Goal: Transaction & Acquisition: Purchase product/service

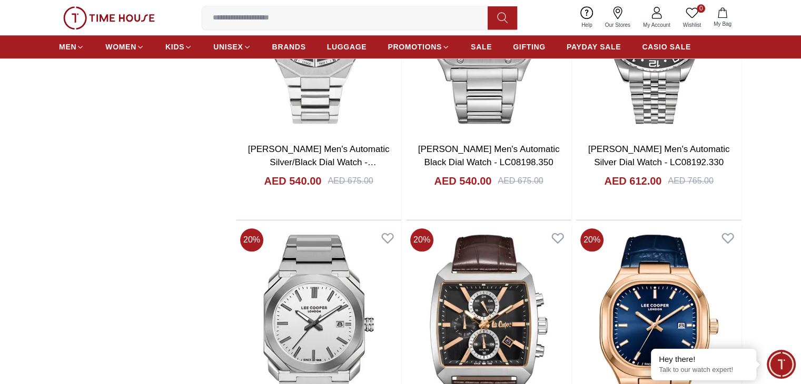
scroll to position [1163, 0]
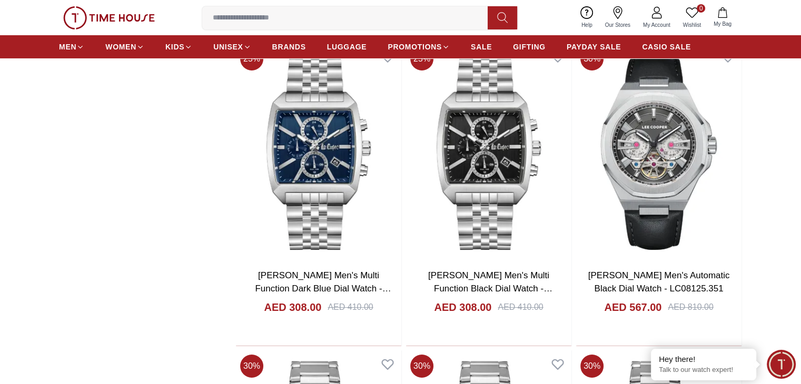
scroll to position [3805, 0]
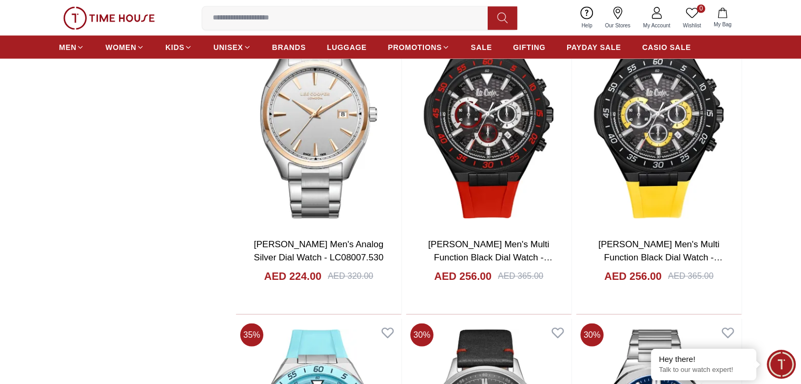
scroll to position [5990, 0]
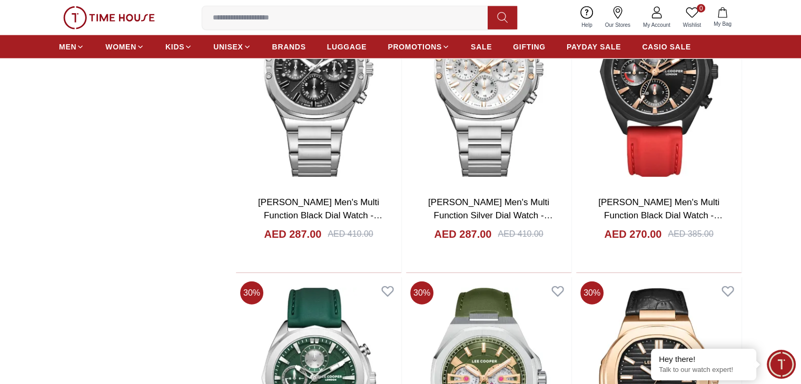
scroll to position [6730, 0]
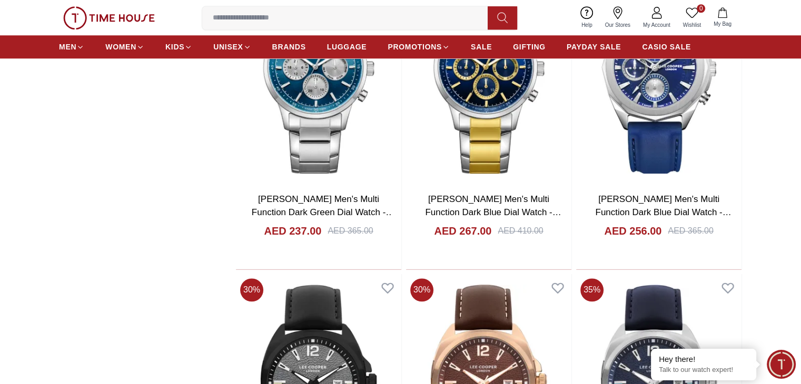
scroll to position [9113, 0]
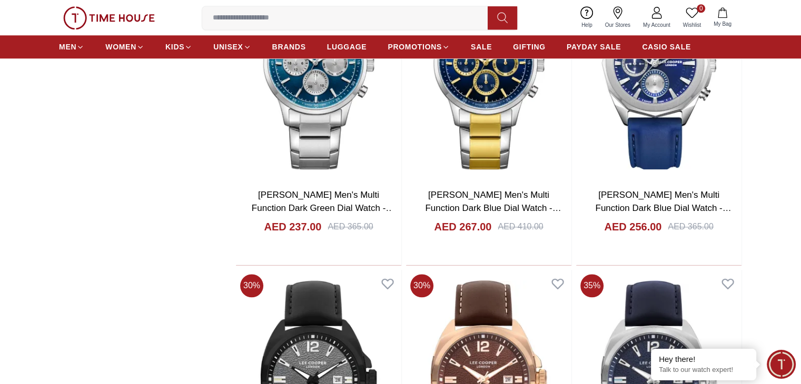
scroll to position [9134, 0]
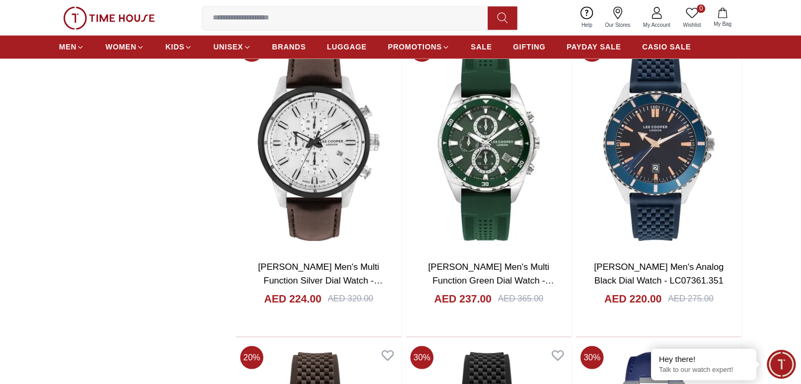
scroll to position [9965, 0]
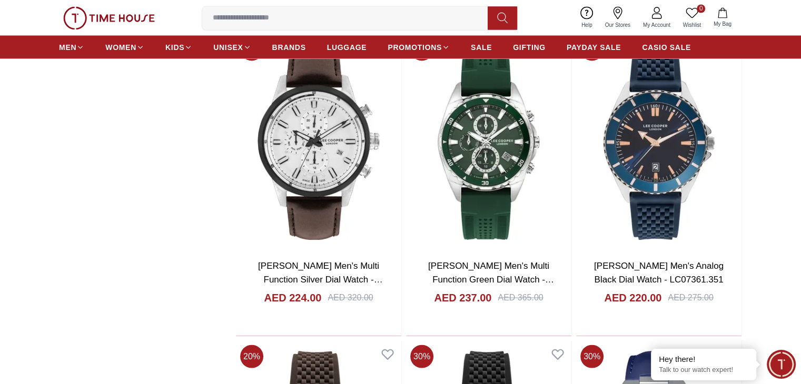
drag, startPoint x: 682, startPoint y: 232, endPoint x: 762, endPoint y: 222, distance: 80.7
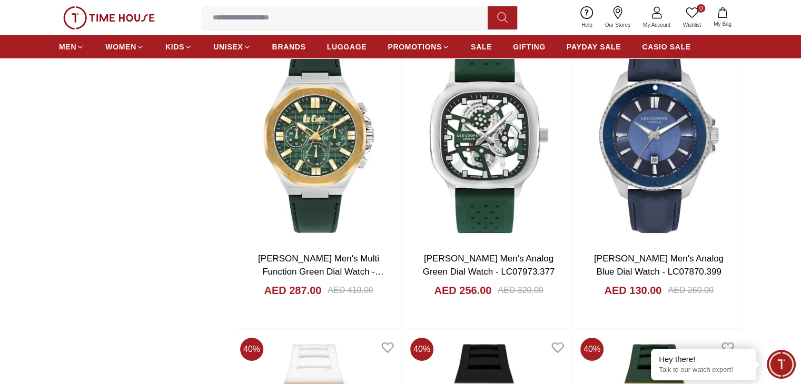
scroll to position [11818, 0]
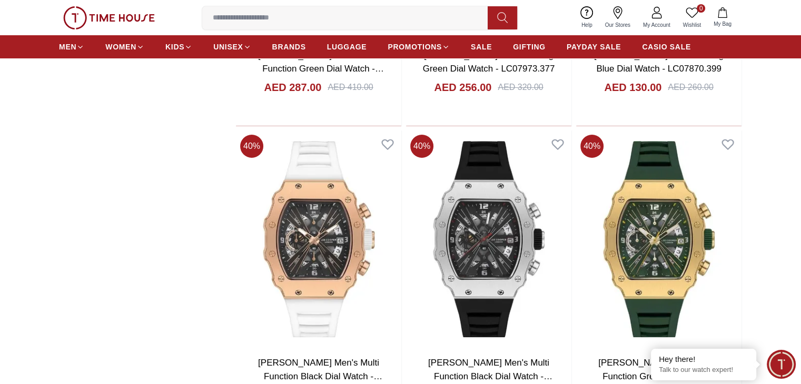
scroll to position [12028, 0]
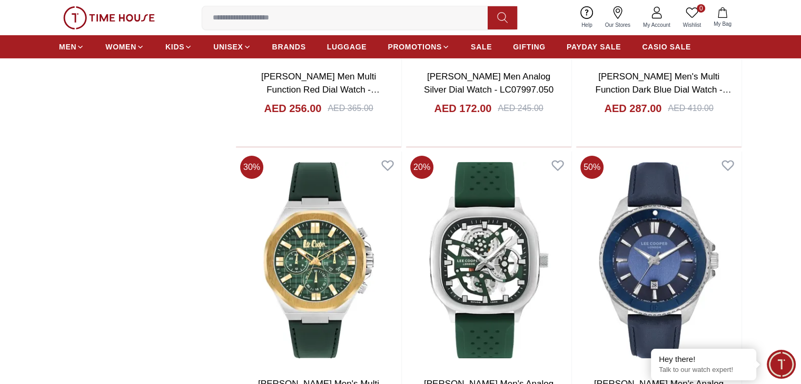
scroll to position [11670, 0]
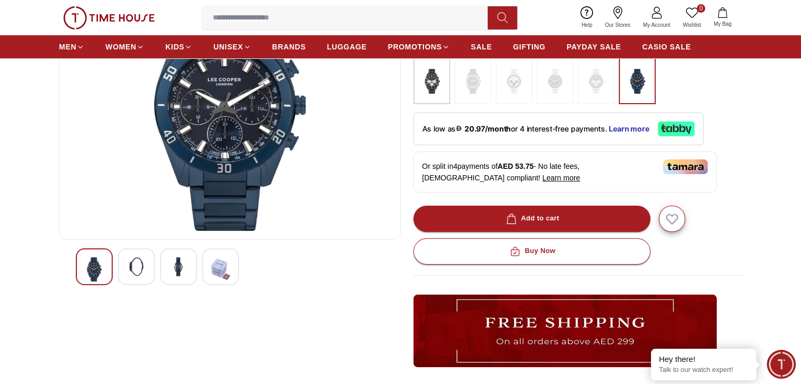
scroll to position [147, 0]
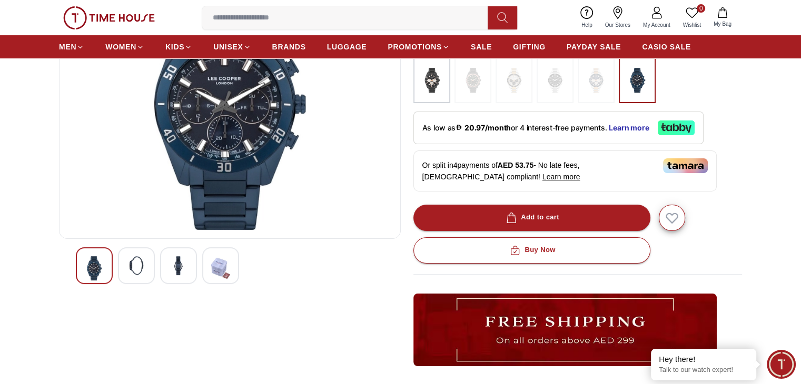
click at [147, 270] on div at bounding box center [136, 265] width 37 height 37
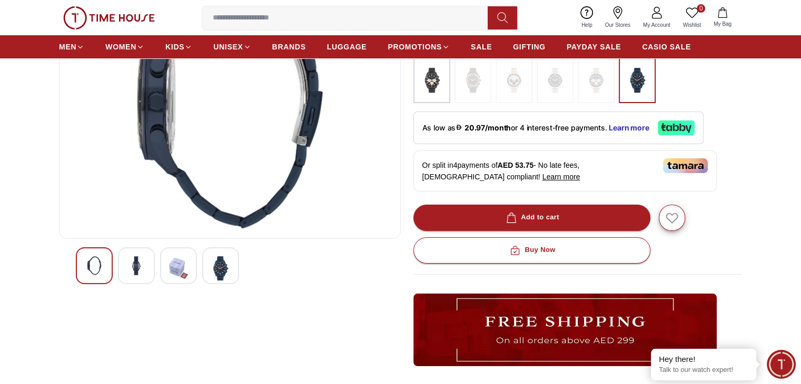
click at [184, 270] on img at bounding box center [178, 268] width 19 height 24
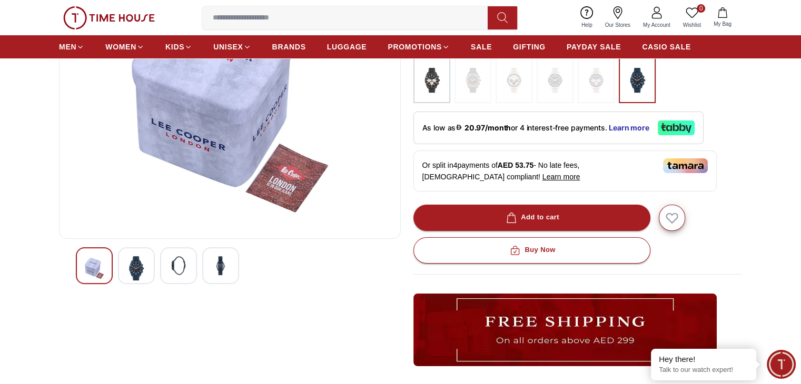
click at [210, 267] on div at bounding box center [220, 265] width 37 height 37
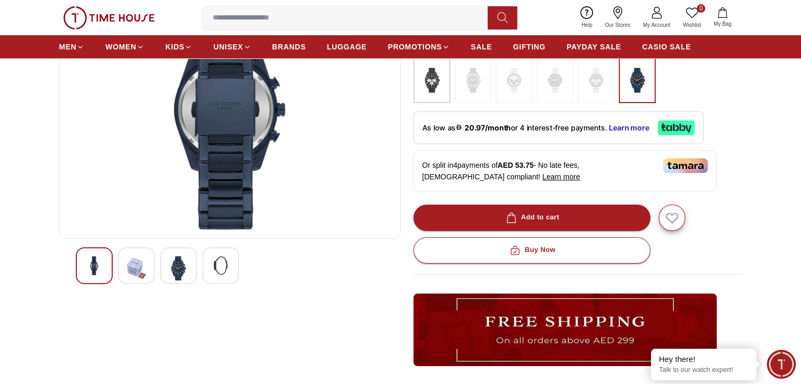
click at [240, 149] on img at bounding box center [230, 103] width 324 height 253
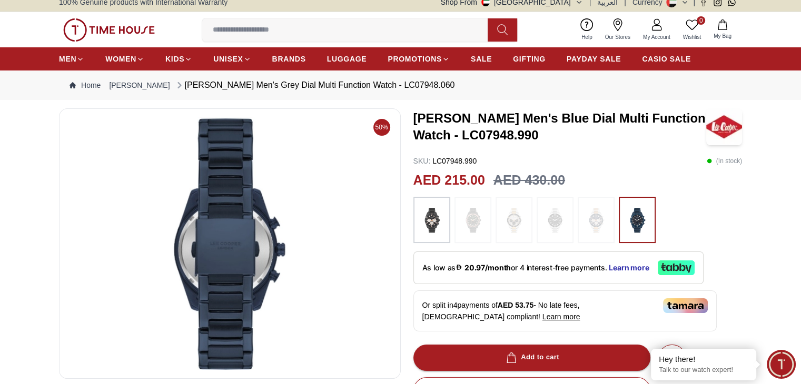
scroll to position [0, 0]
